Goal: Information Seeking & Learning: Learn about a topic

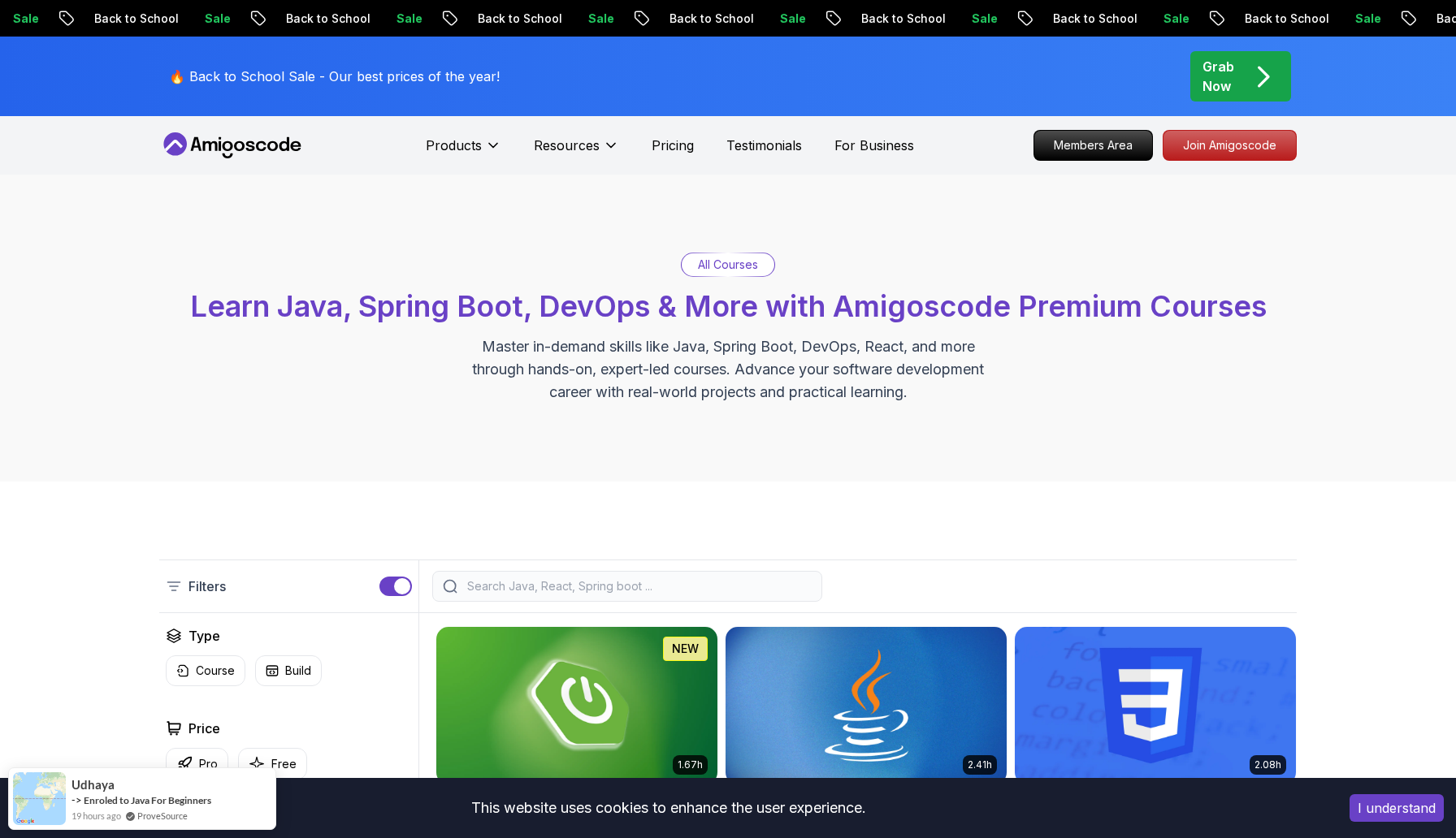
click at [490, 588] on input "search" at bounding box center [637, 586] width 347 height 17
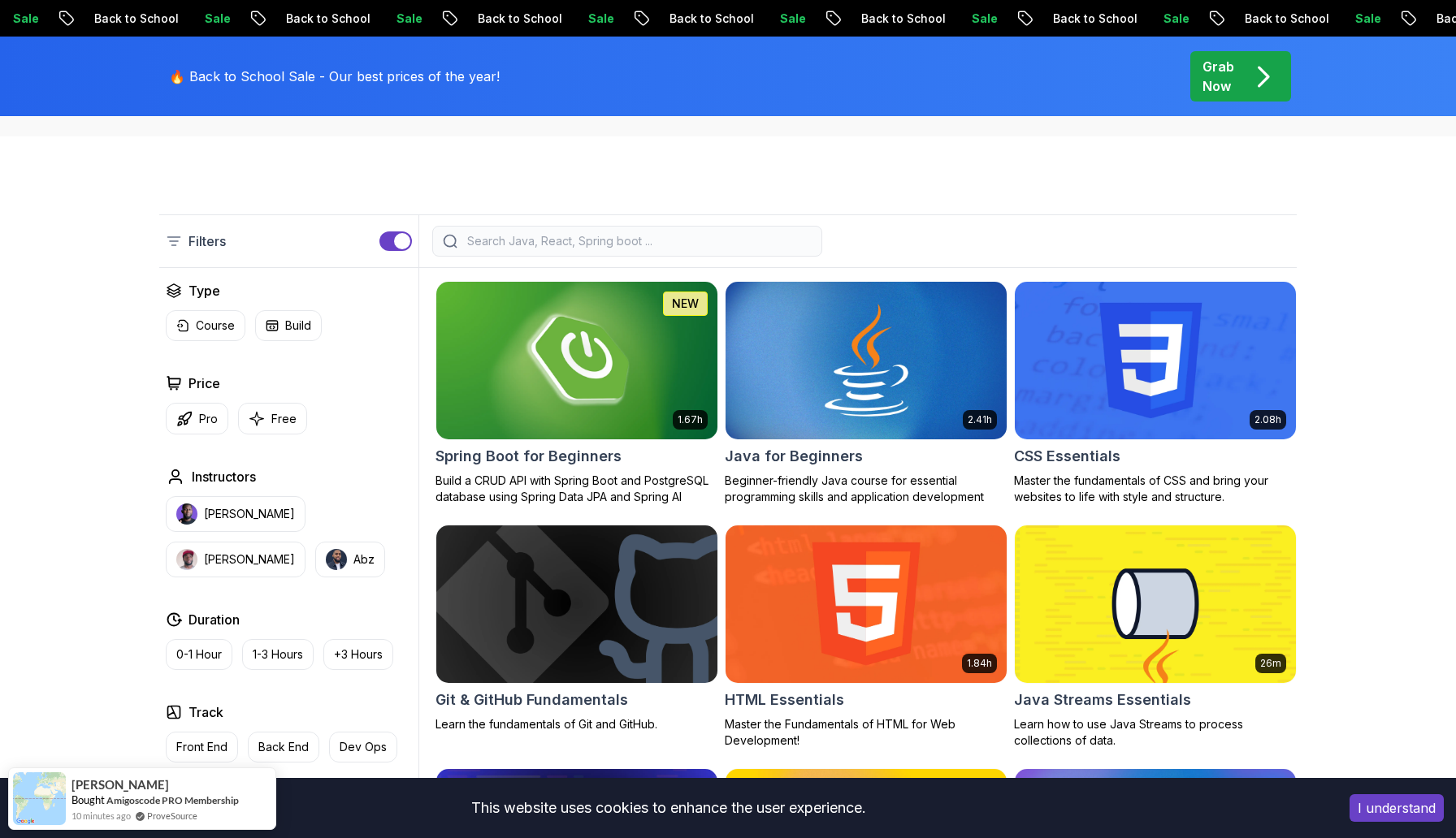
scroll to position [346, 0]
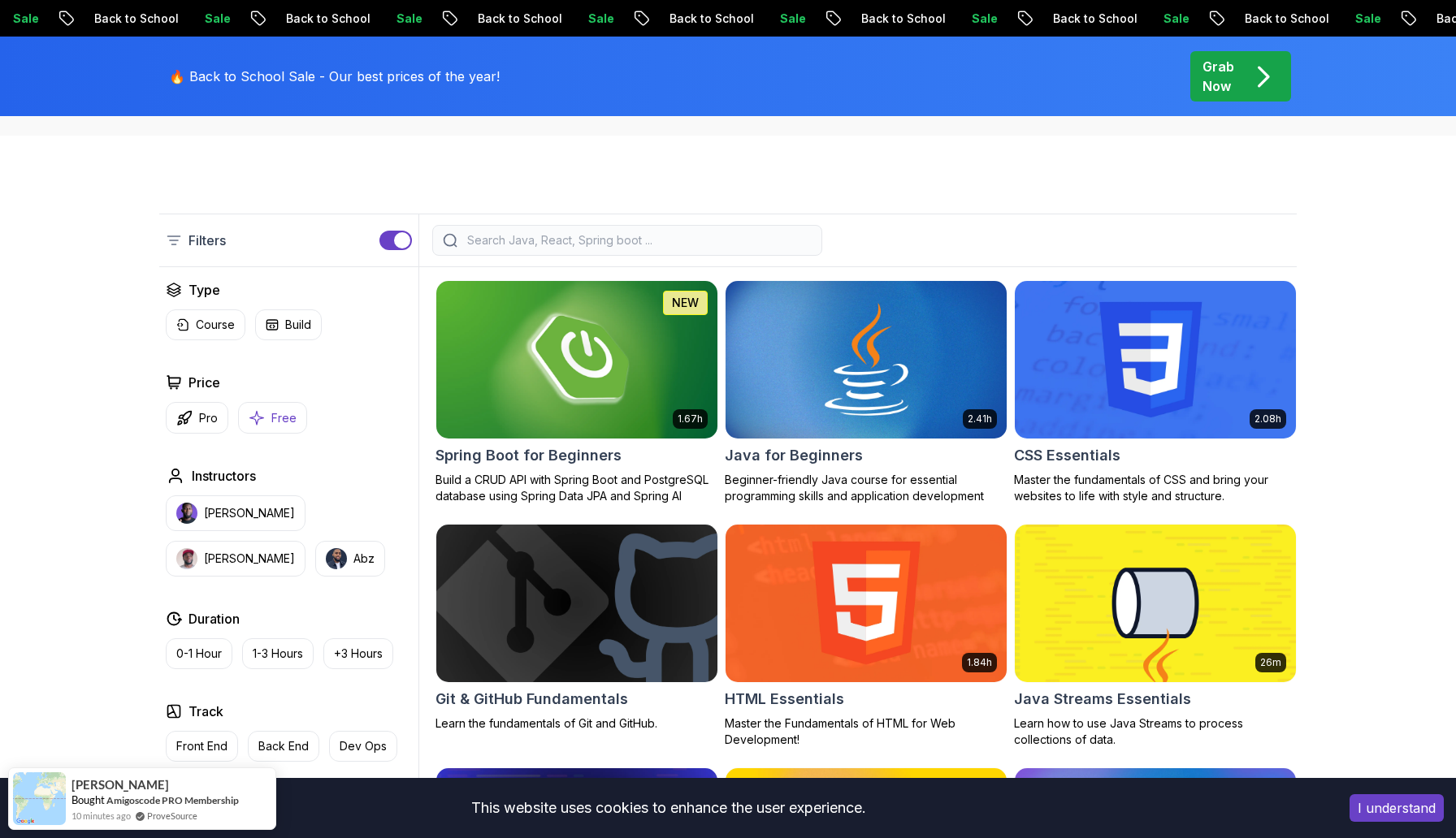
click at [277, 421] on p "Free" at bounding box center [284, 418] width 25 height 17
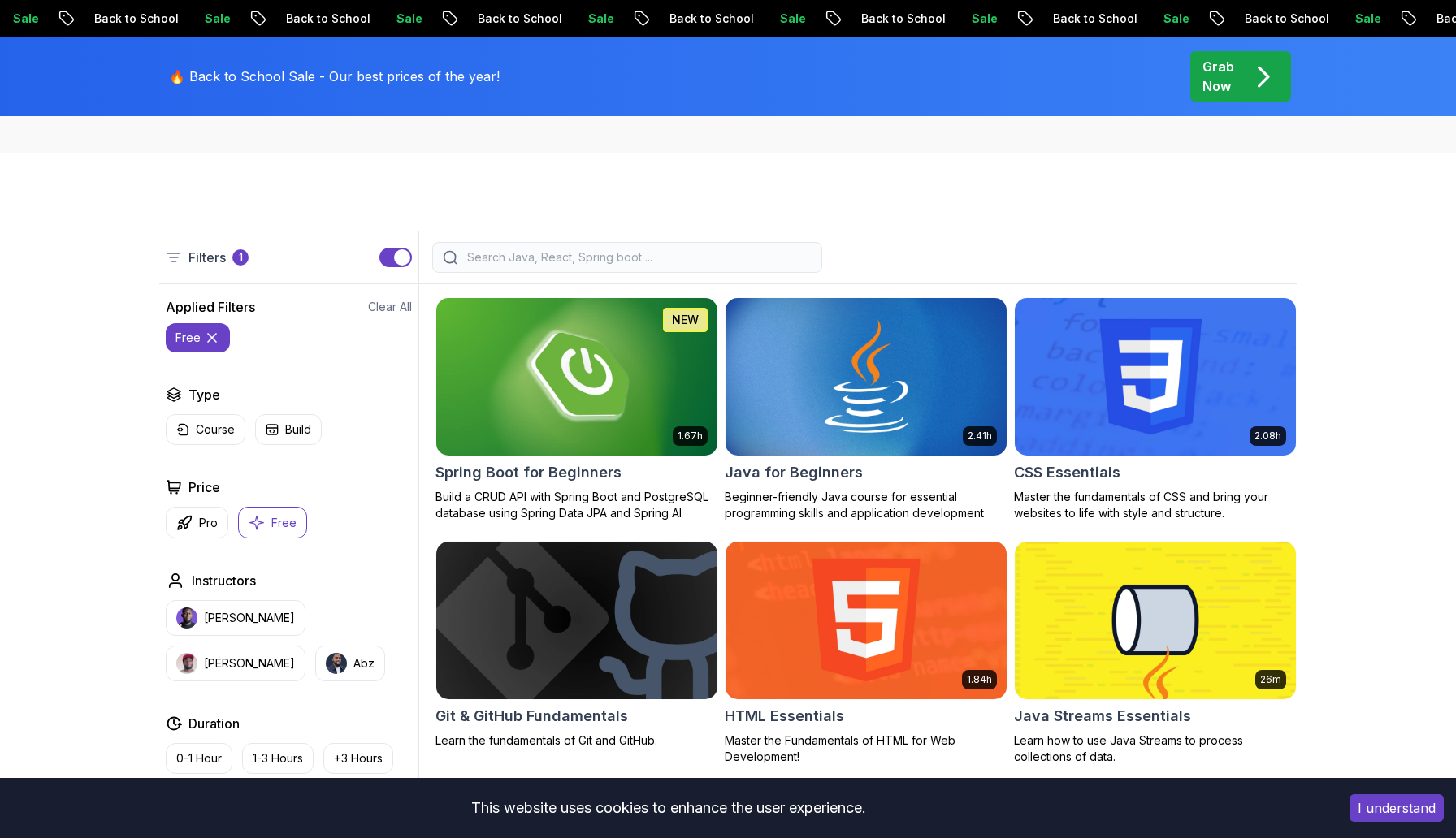
scroll to position [305, 0]
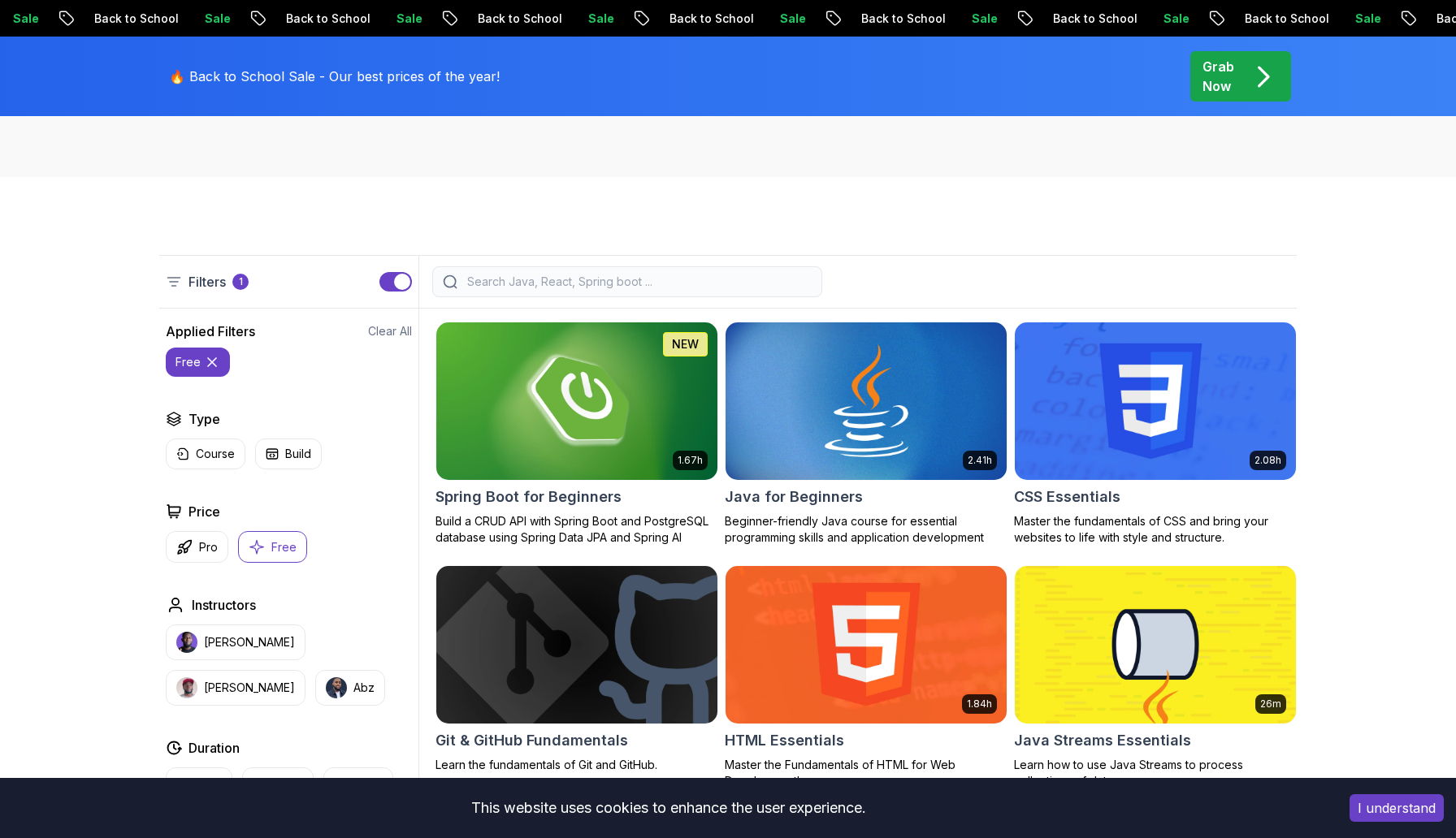
click at [490, 284] on input "search" at bounding box center [637, 282] width 347 height 17
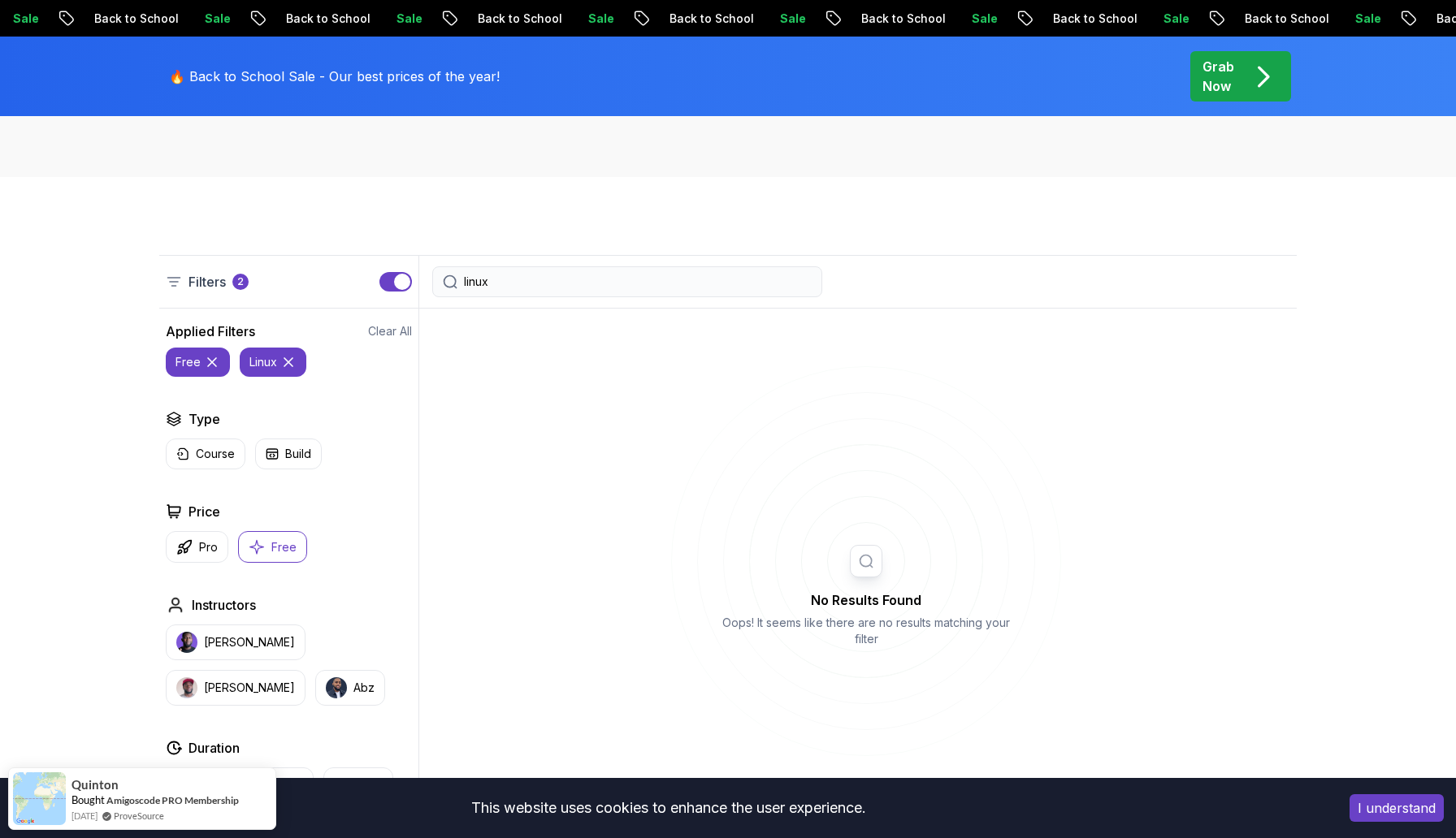
type input "linux"
